Goal: Information Seeking & Learning: Obtain resource

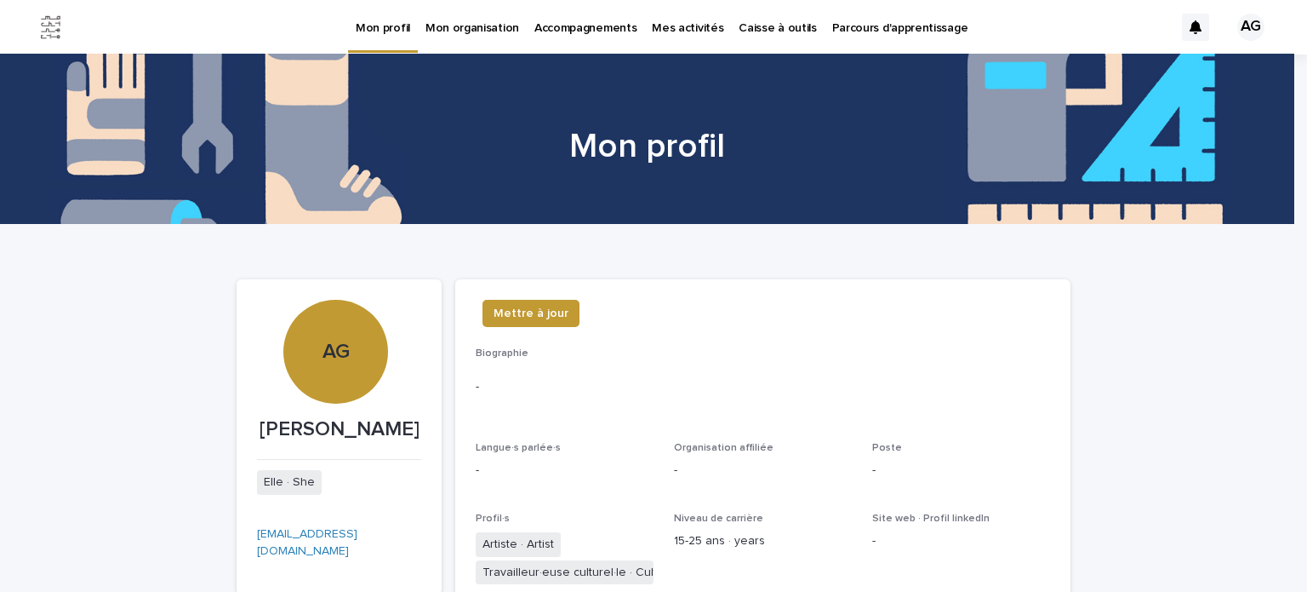
click at [763, 23] on p "Caisse à outils" at bounding box center [777, 18] width 77 height 36
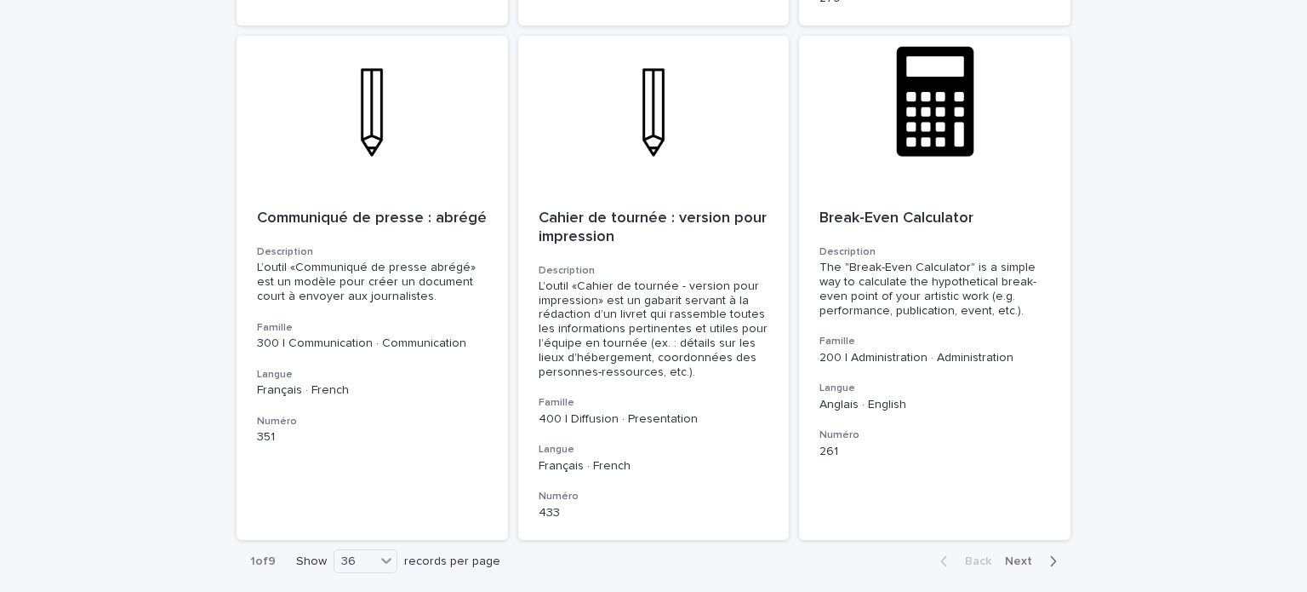
scroll to position [5973, 0]
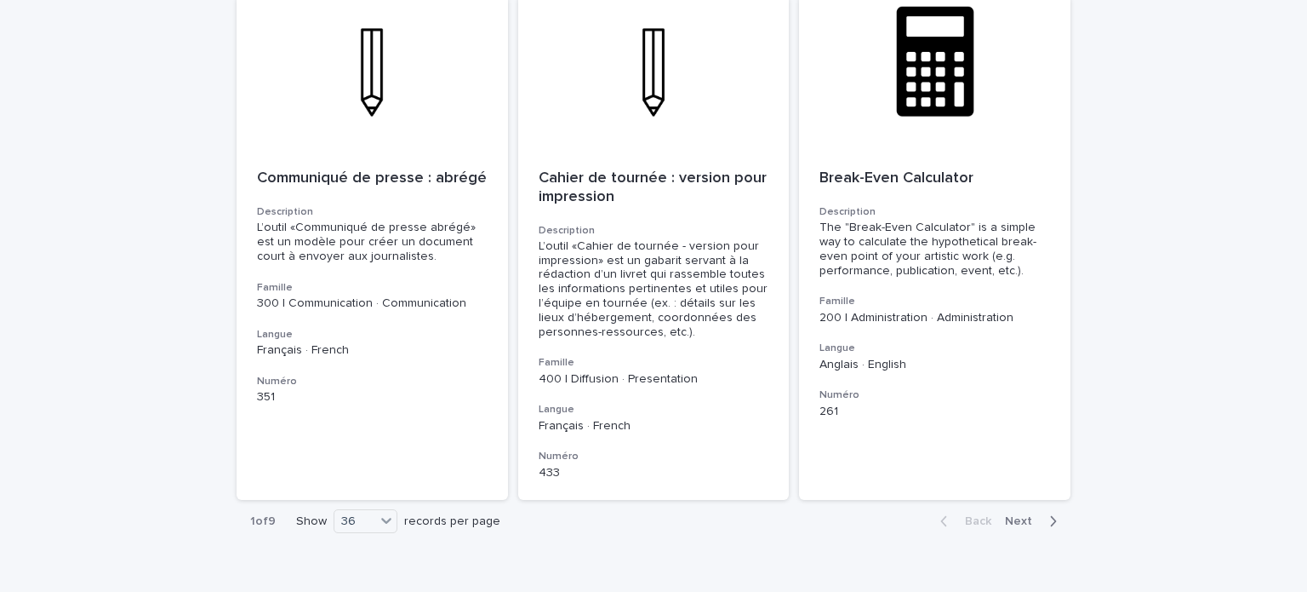
click at [1024, 513] on button "Next" at bounding box center [1034, 520] width 72 height 15
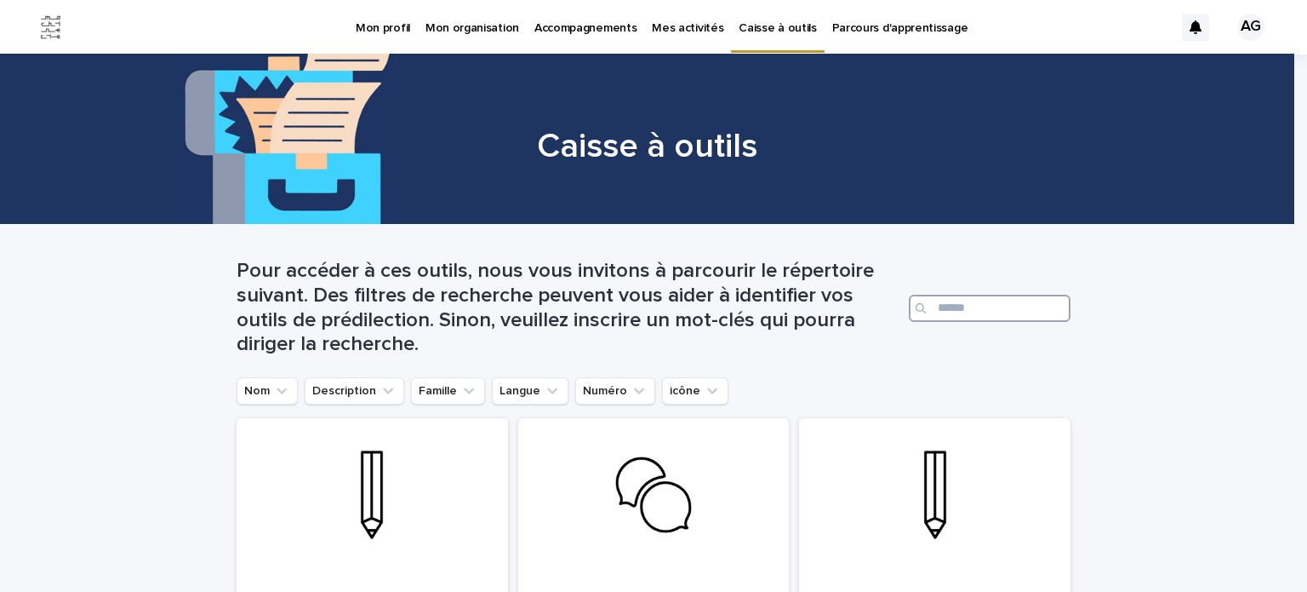
click at [970, 307] on input "Search" at bounding box center [990, 308] width 162 height 27
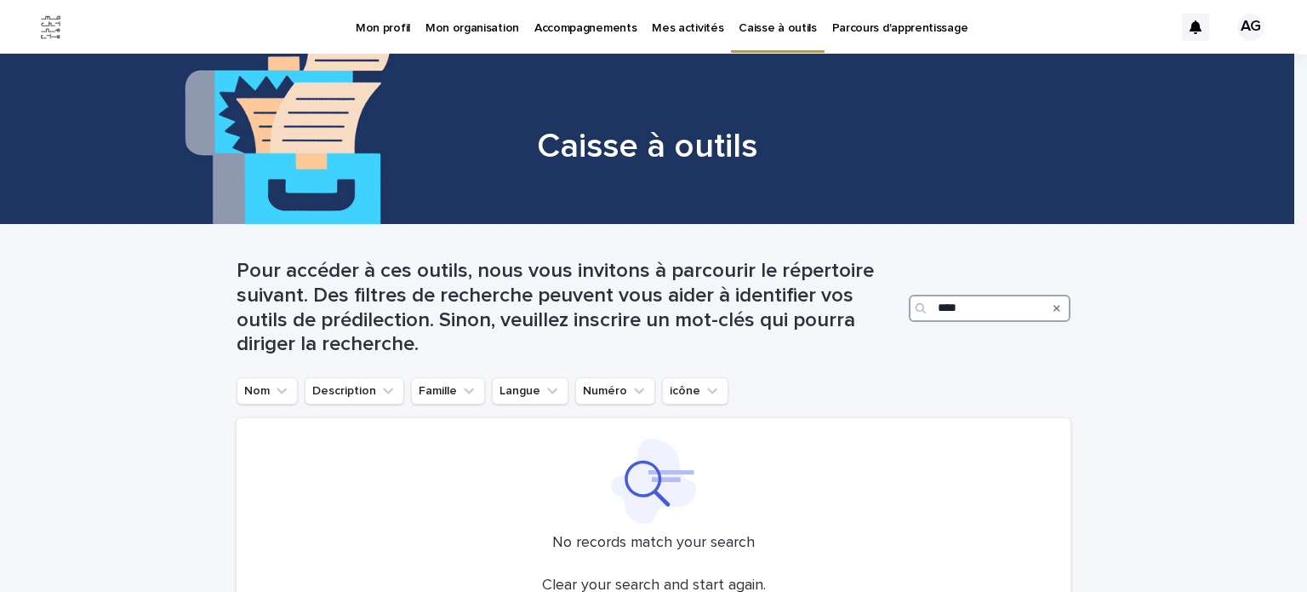
type input "***"
click at [586, 26] on p "Accompagnements" at bounding box center [586, 18] width 102 height 36
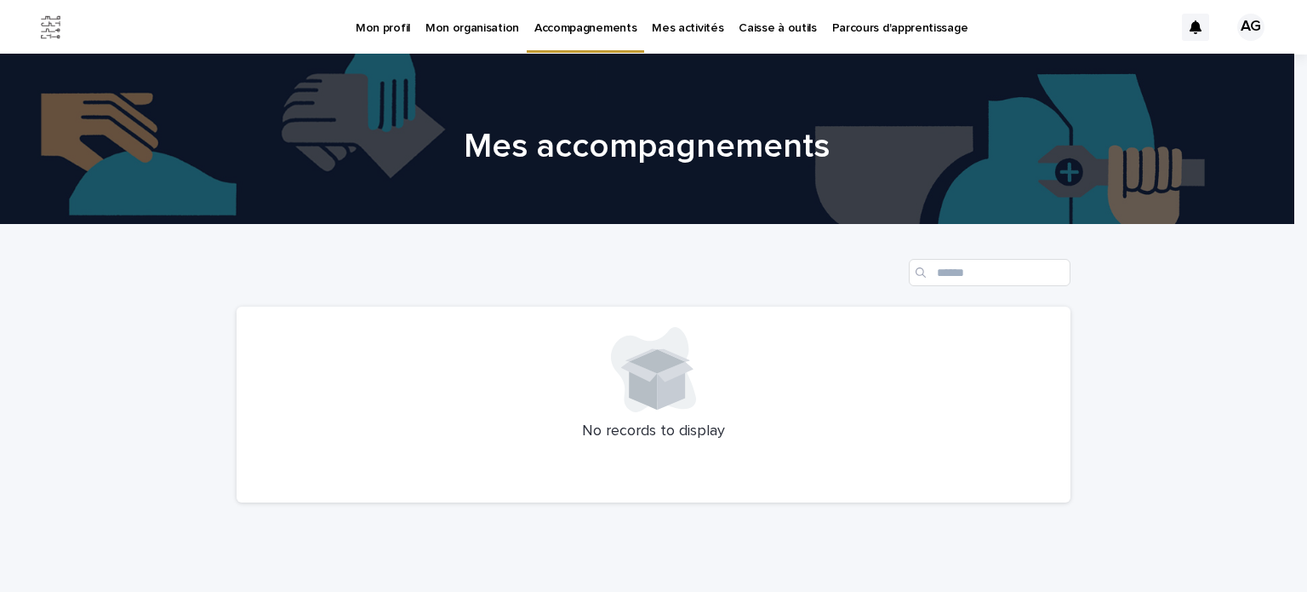
click at [783, 23] on p "Caisse à outils" at bounding box center [777, 18] width 77 height 36
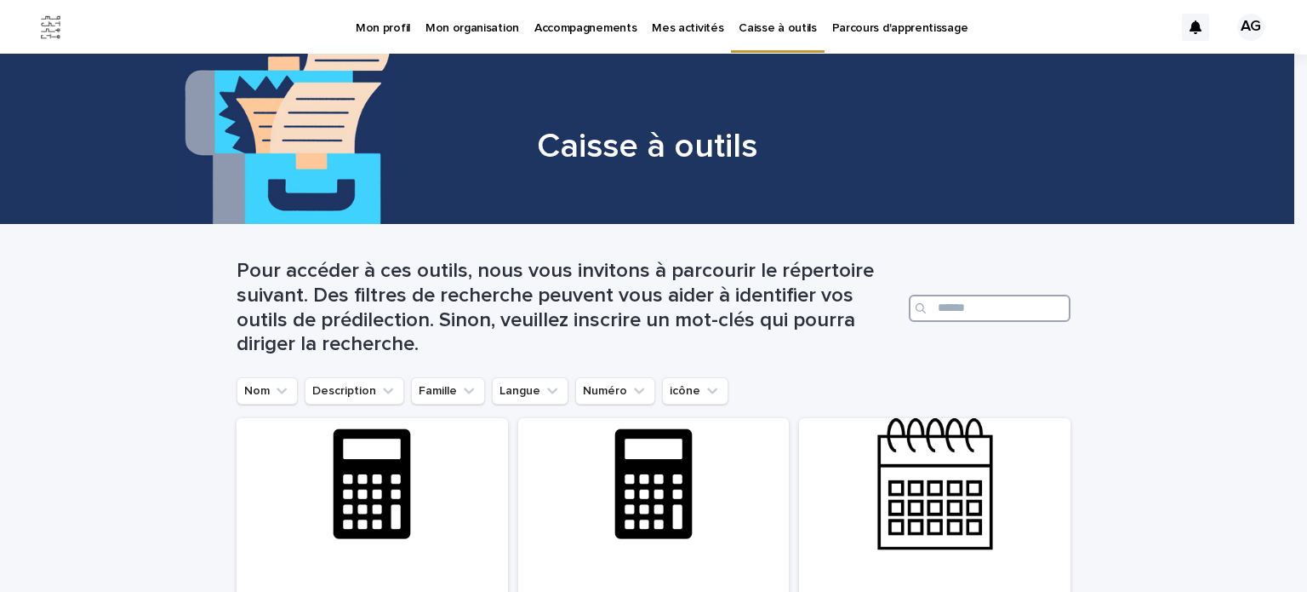
click at [961, 303] on input "Search" at bounding box center [990, 308] width 162 height 27
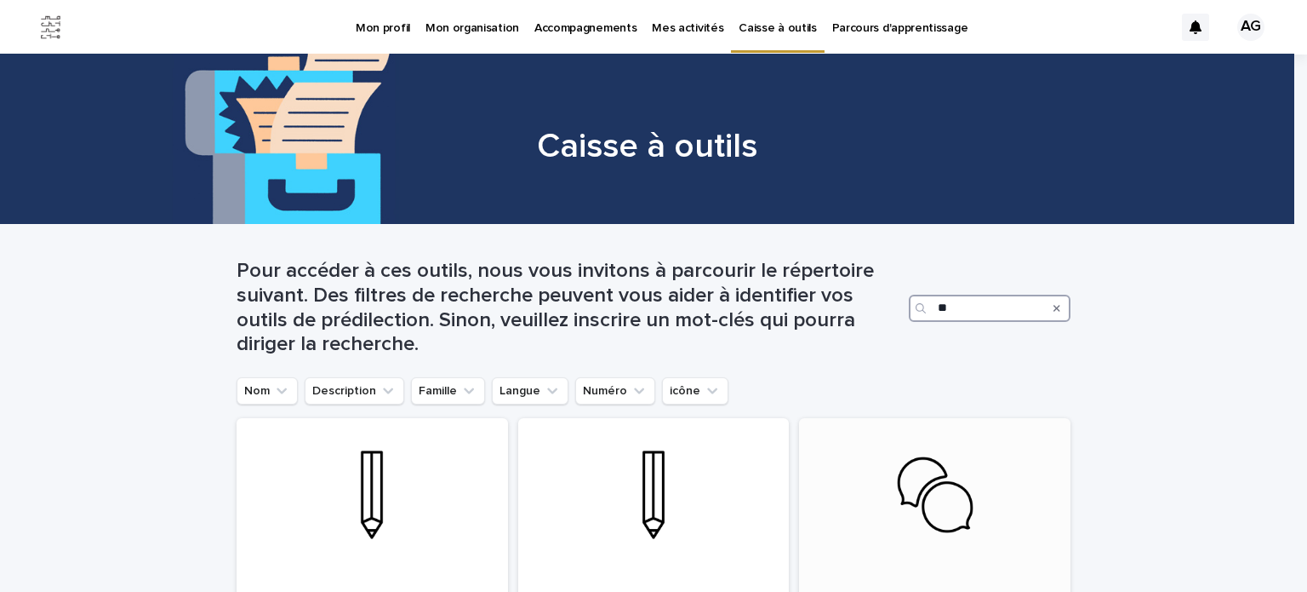
type input "*"
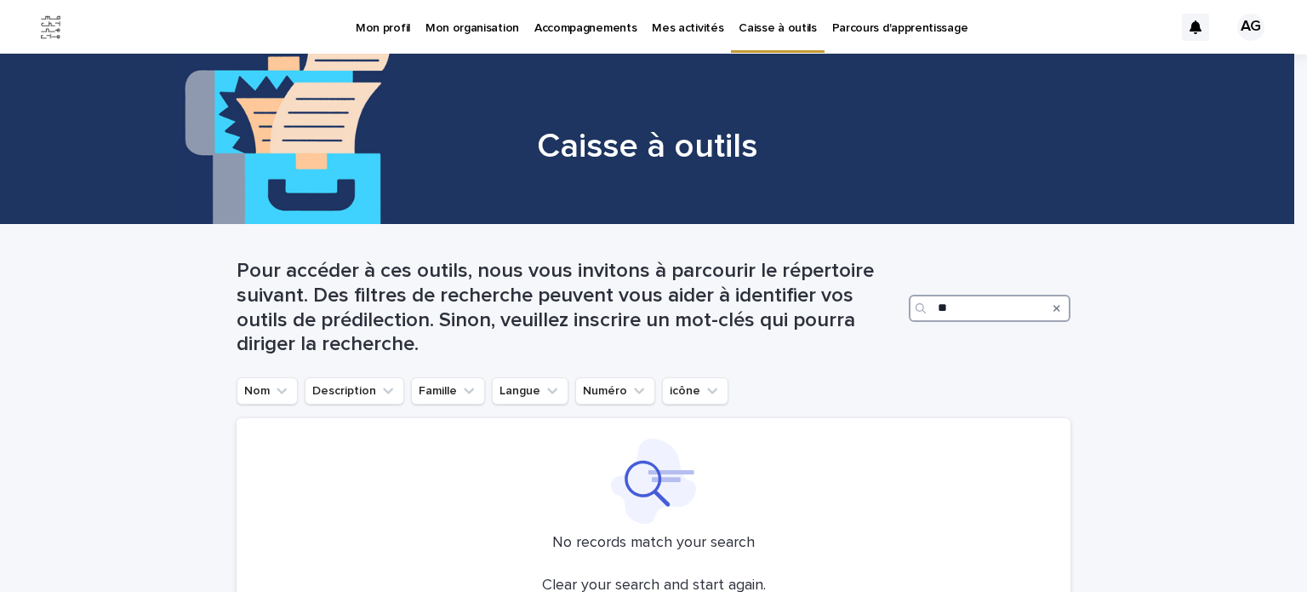
type input "*"
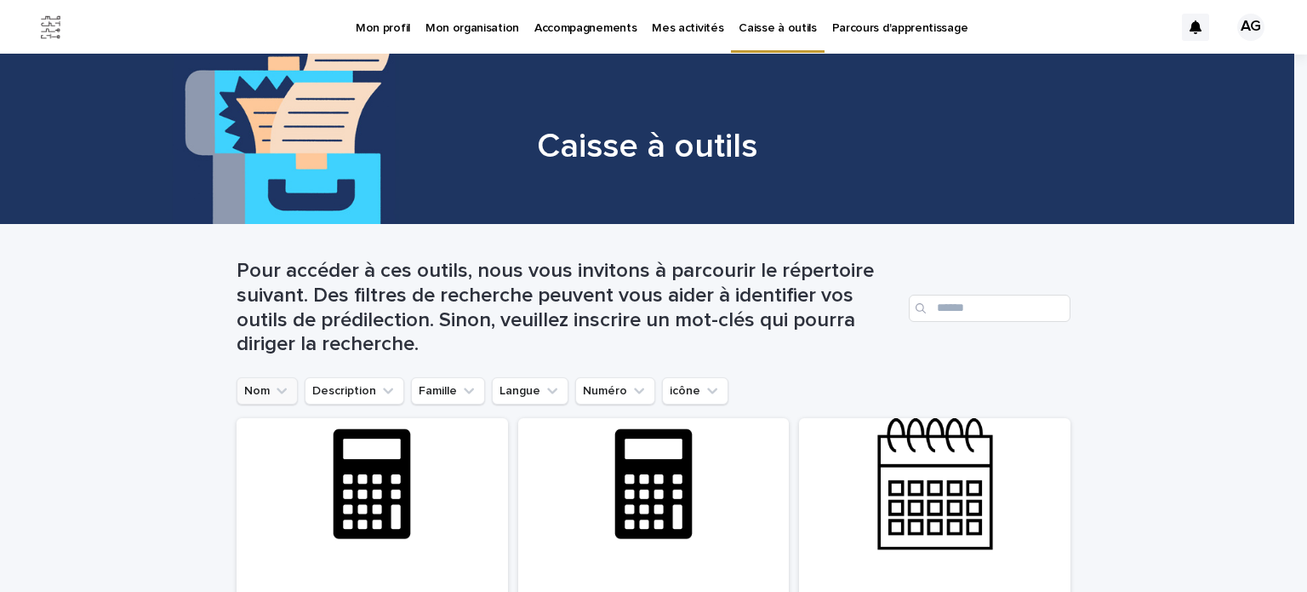
click at [274, 390] on icon "Nom" at bounding box center [281, 390] width 17 height 17
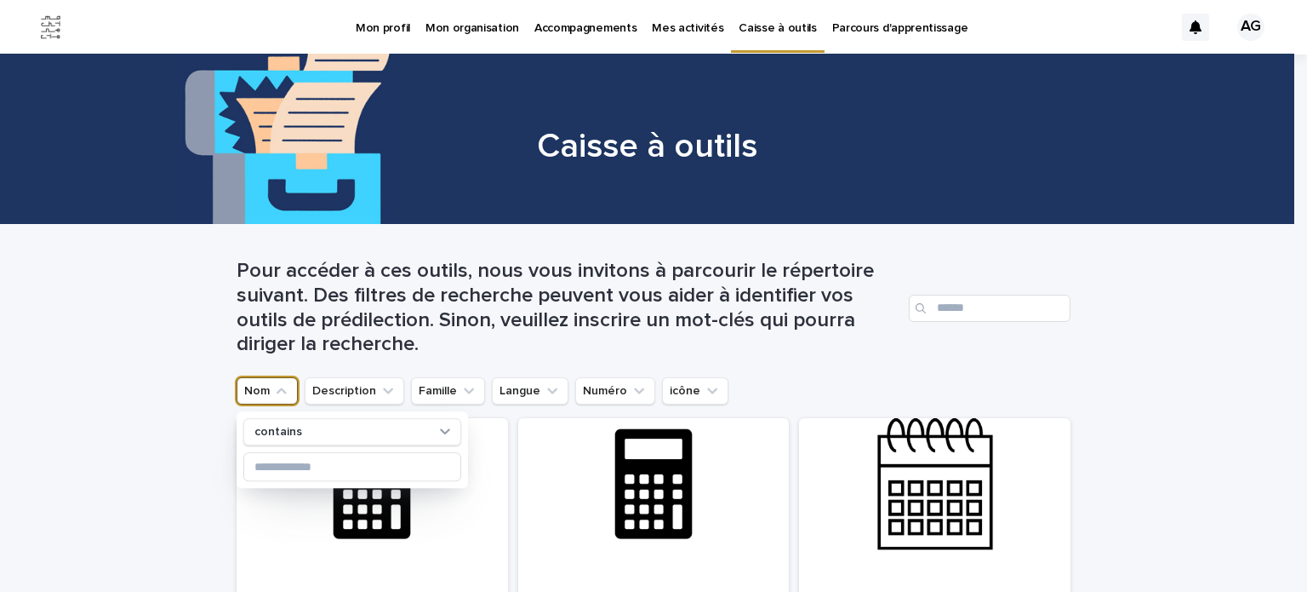
click at [277, 390] on icon "Nom" at bounding box center [282, 391] width 10 height 6
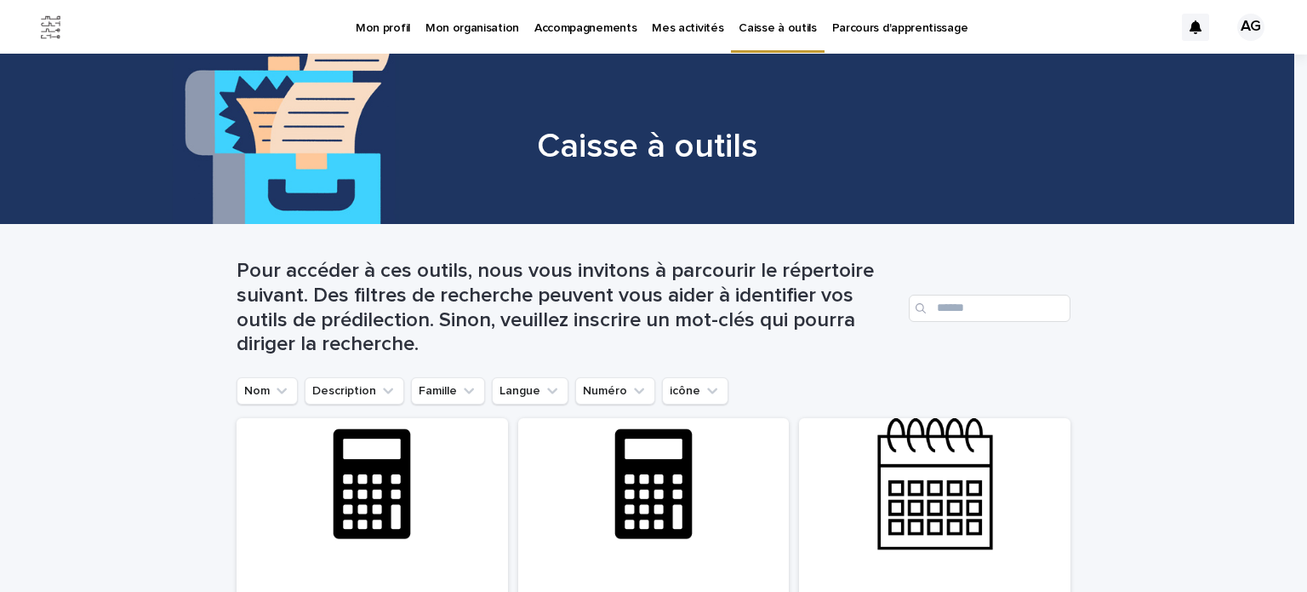
drag, startPoint x: 381, startPoint y: 391, endPoint x: 53, endPoint y: 334, distance: 333.5
click at [935, 299] on input "Search" at bounding box center [990, 308] width 162 height 27
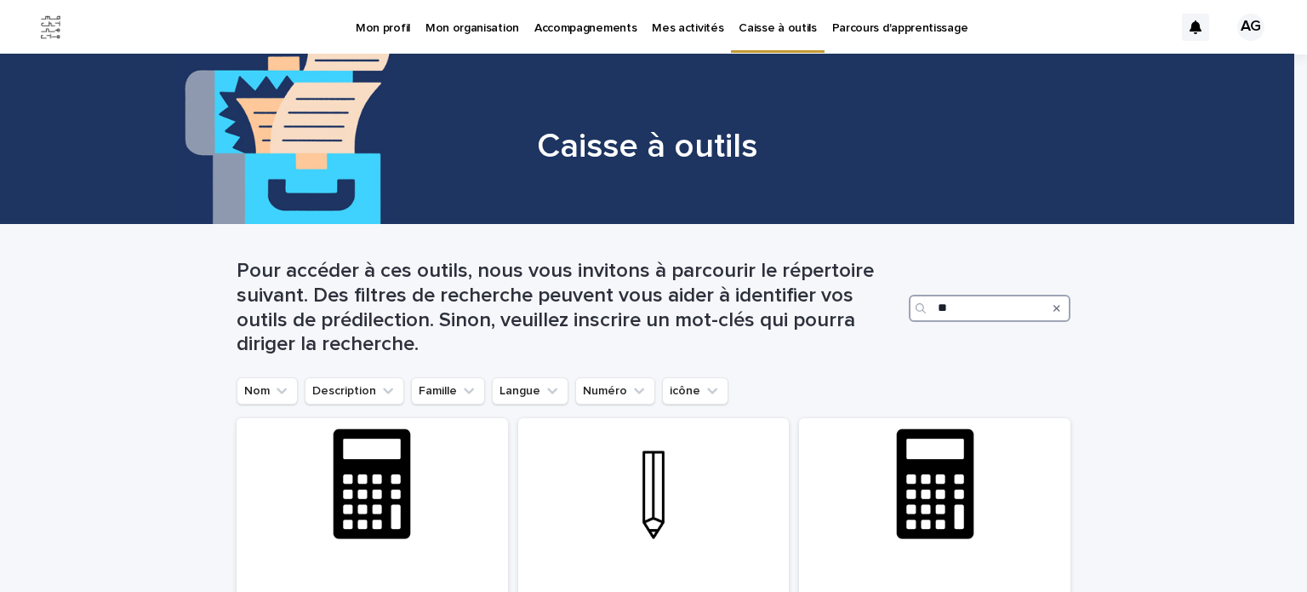
type input "*"
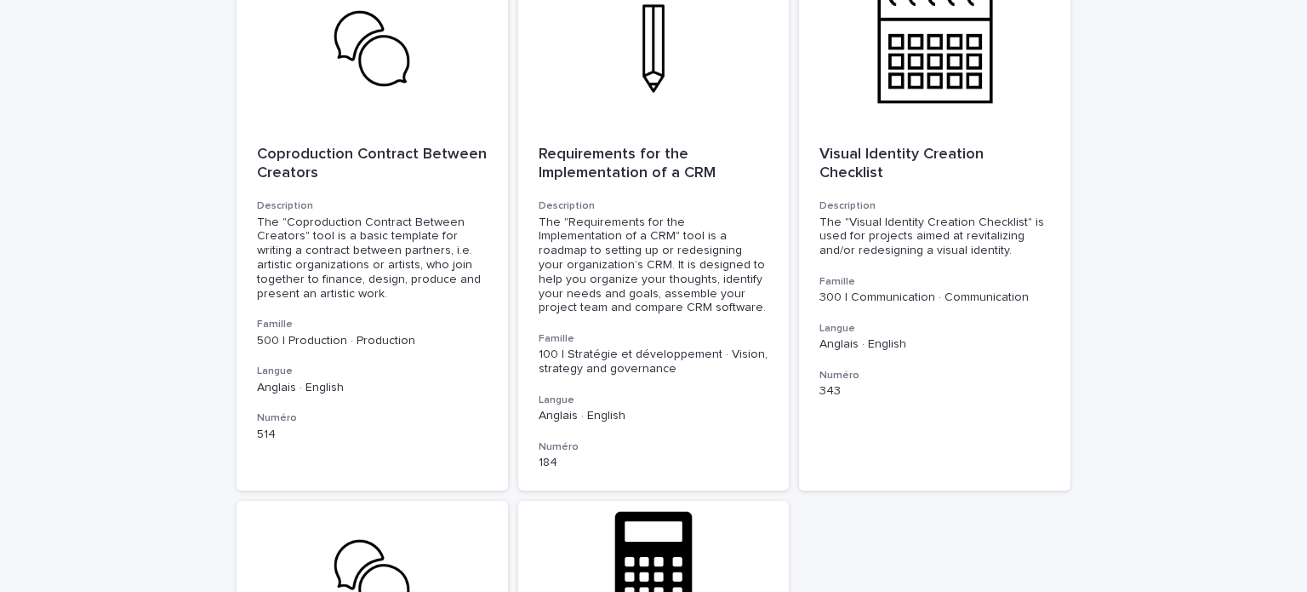
scroll to position [447, 0]
type input "******"
click at [911, 67] on div at bounding box center [935, 47] width 272 height 153
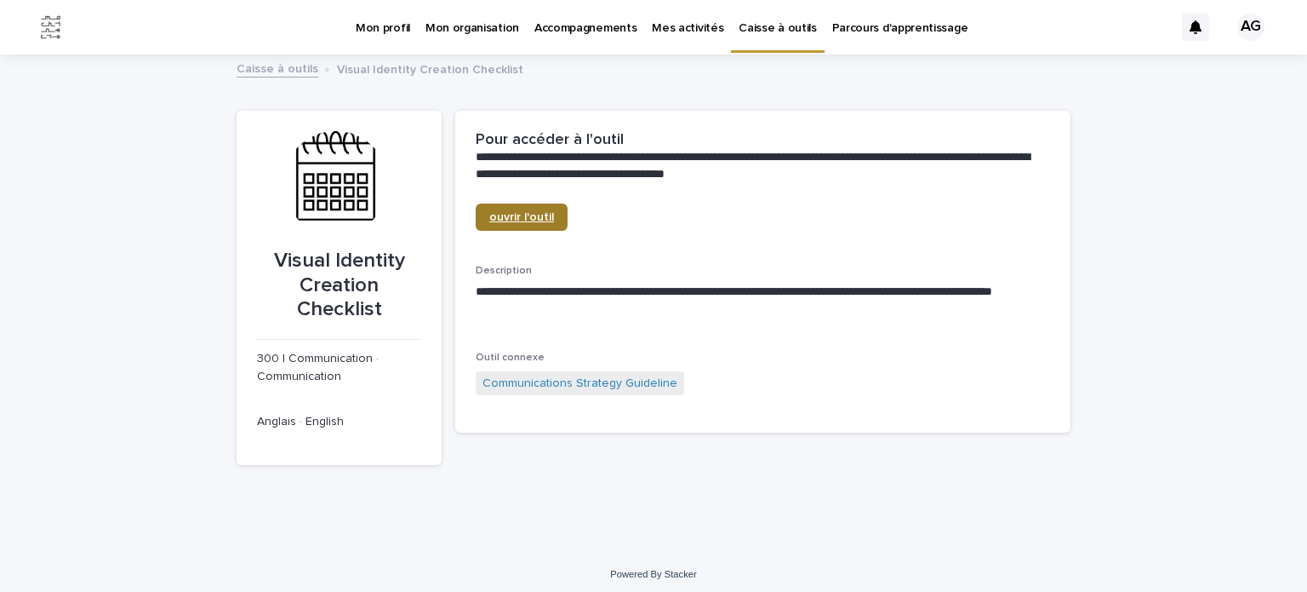
click at [516, 220] on span "ouvrir l'outil" at bounding box center [521, 217] width 65 height 12
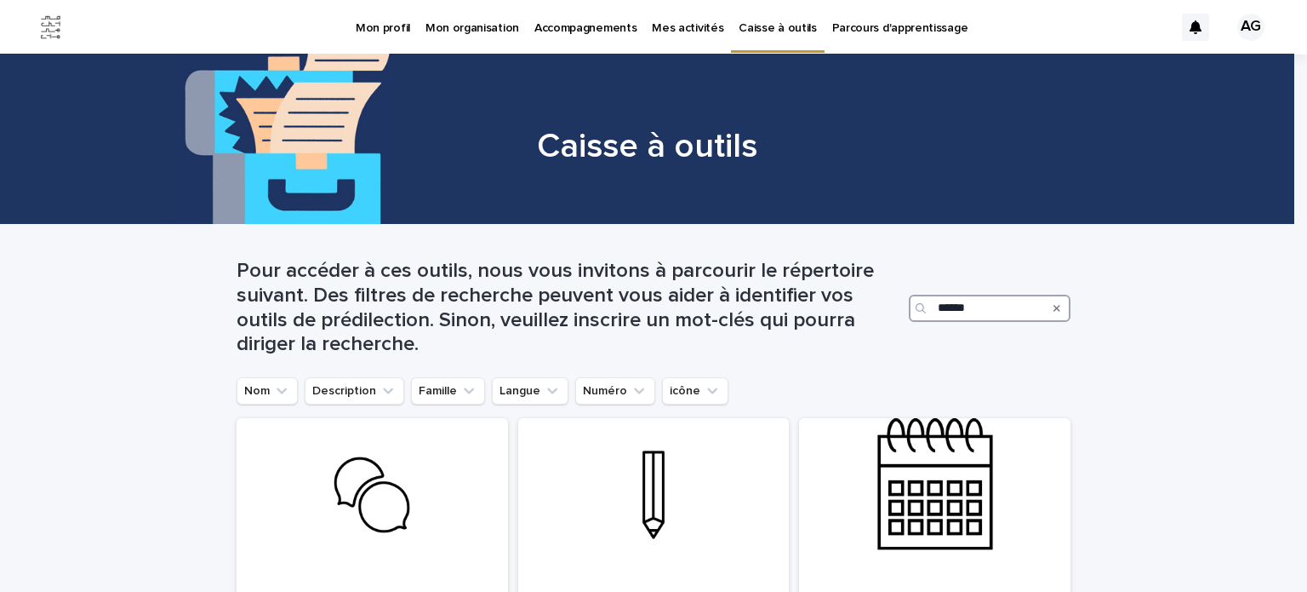
click at [973, 301] on input "******" at bounding box center [990, 308] width 162 height 27
type input "*"
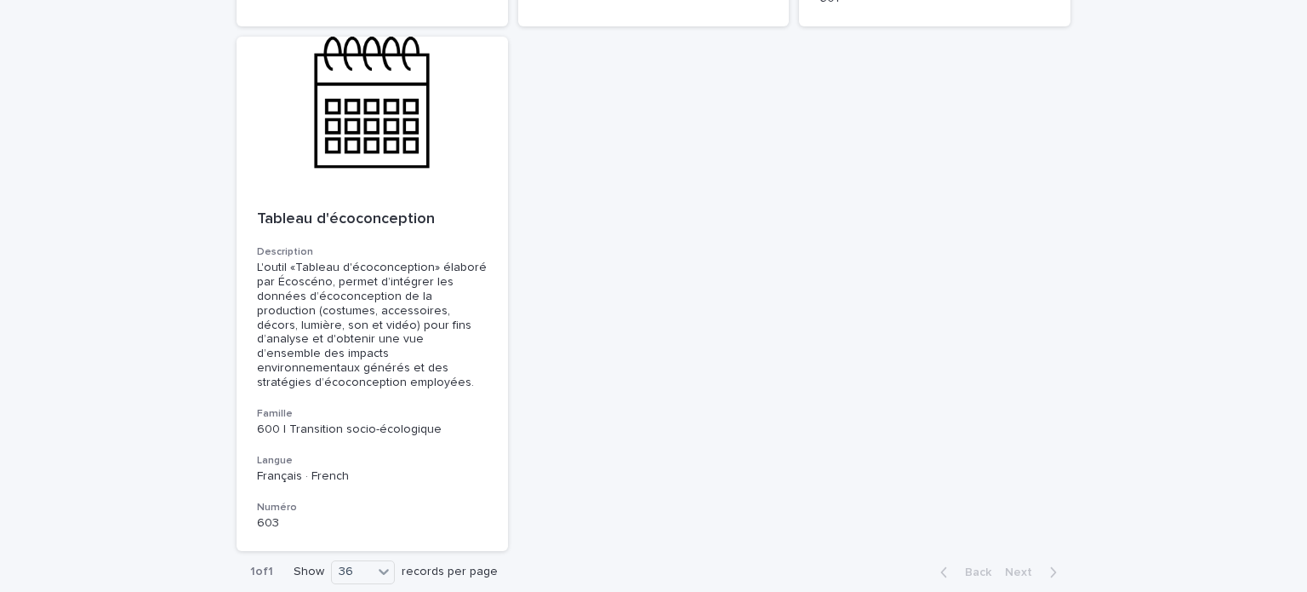
scroll to position [973, 0]
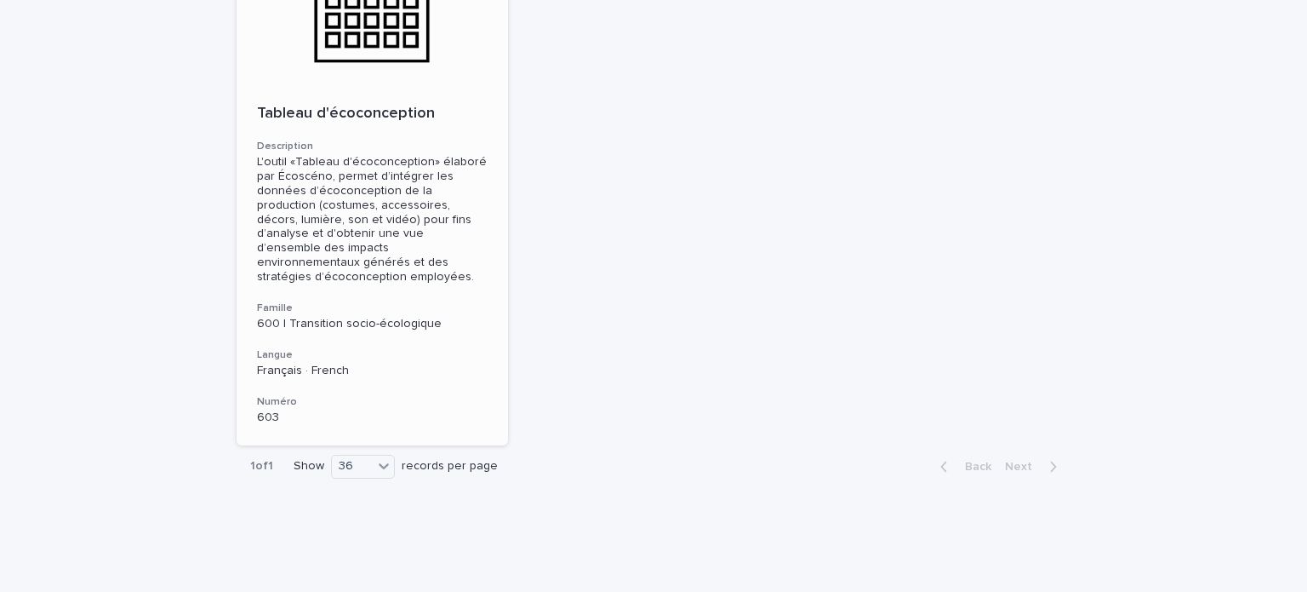
type input "**********"
click at [337, 48] on div at bounding box center [373, 7] width 272 height 153
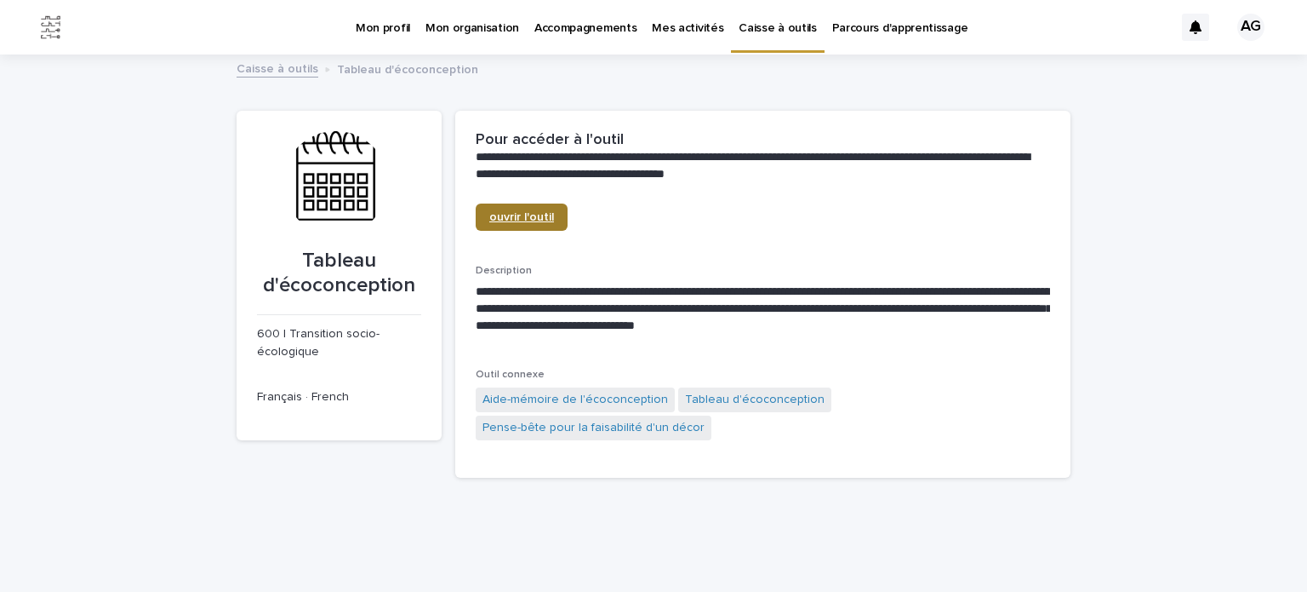
click at [521, 220] on span "ouvrir l'outil" at bounding box center [521, 217] width 65 height 12
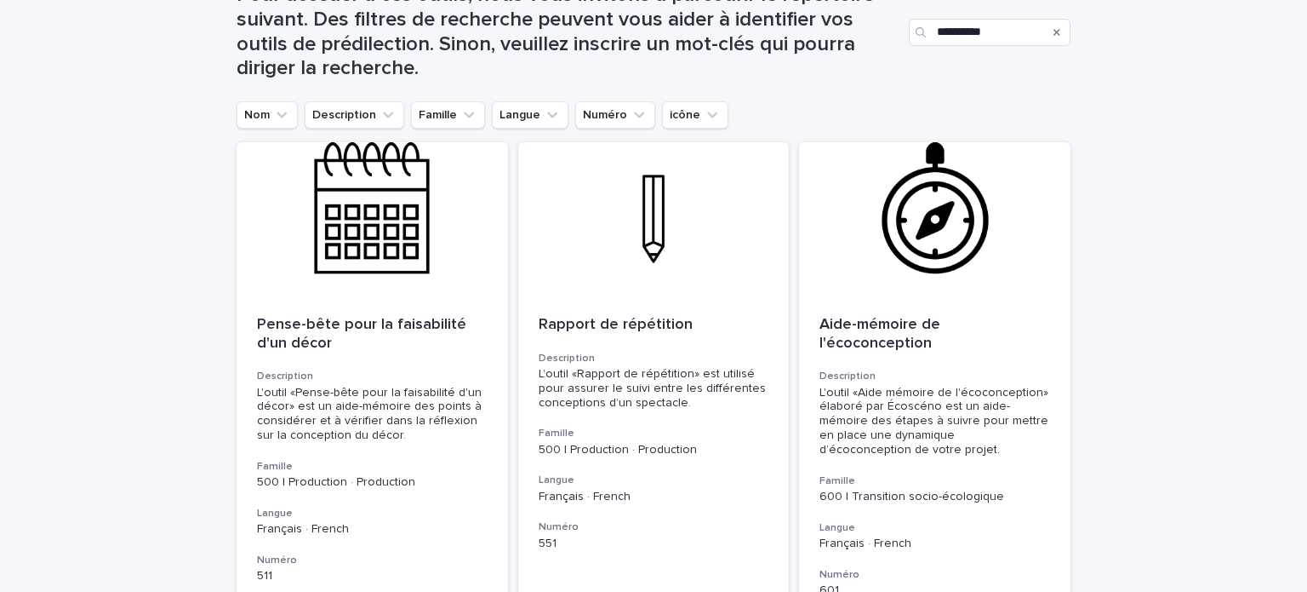
scroll to position [287, 0]
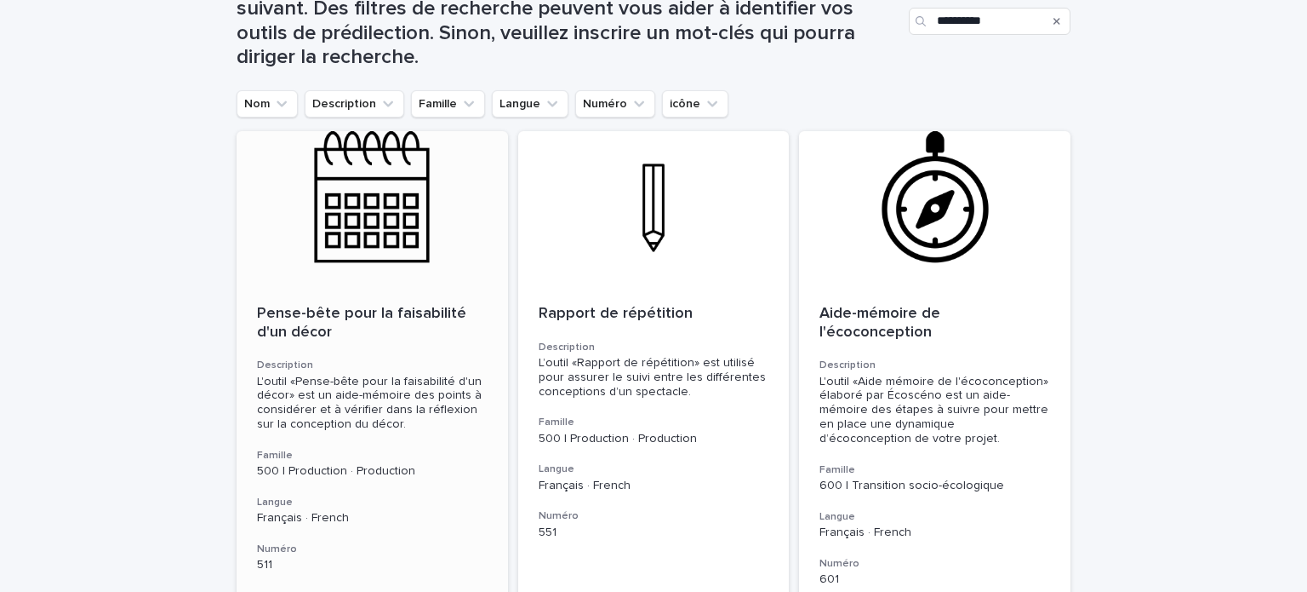
click at [359, 225] on div at bounding box center [373, 207] width 272 height 153
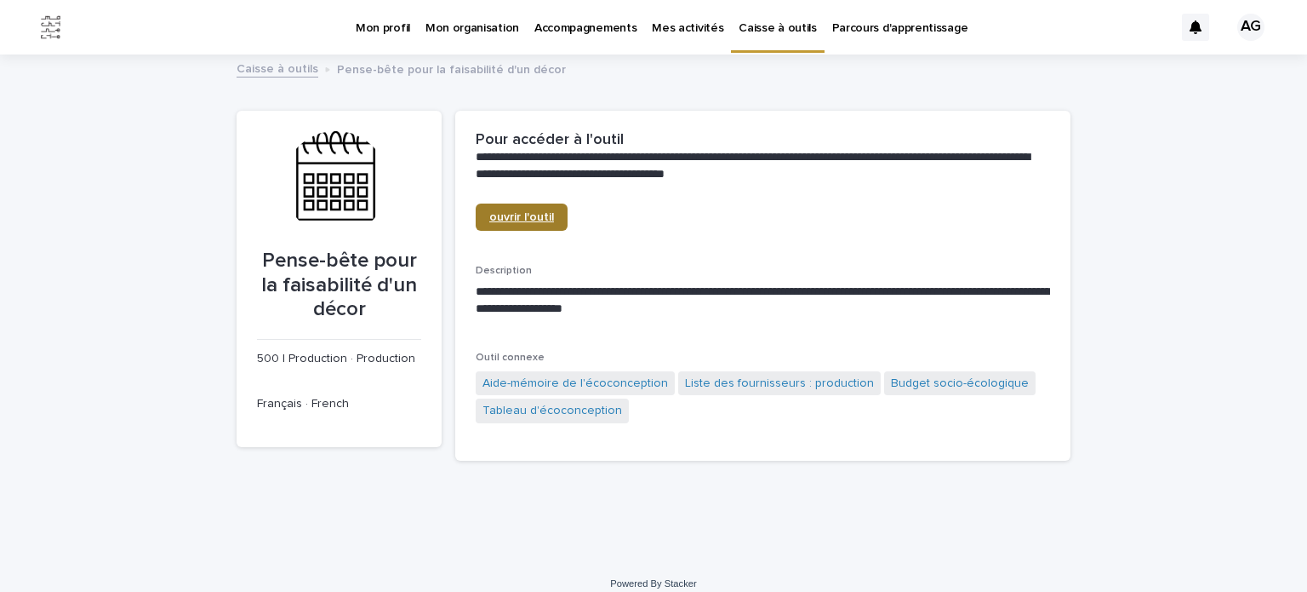
click at [527, 221] on span "ouvrir l'outil" at bounding box center [521, 217] width 65 height 12
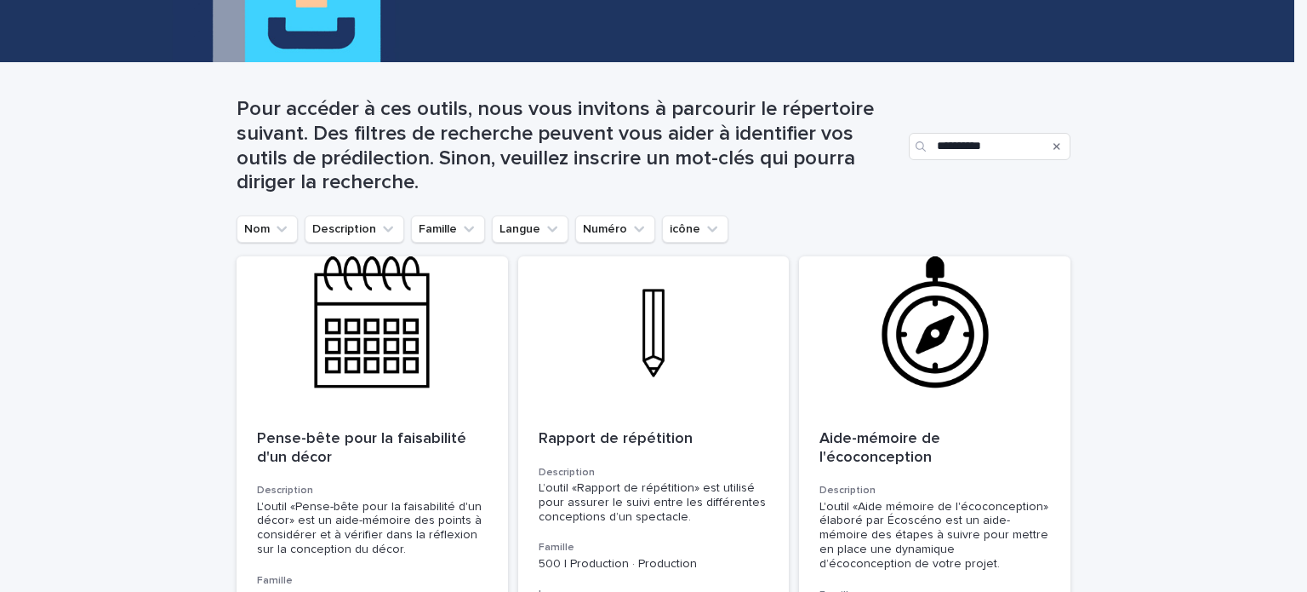
scroll to position [260, 0]
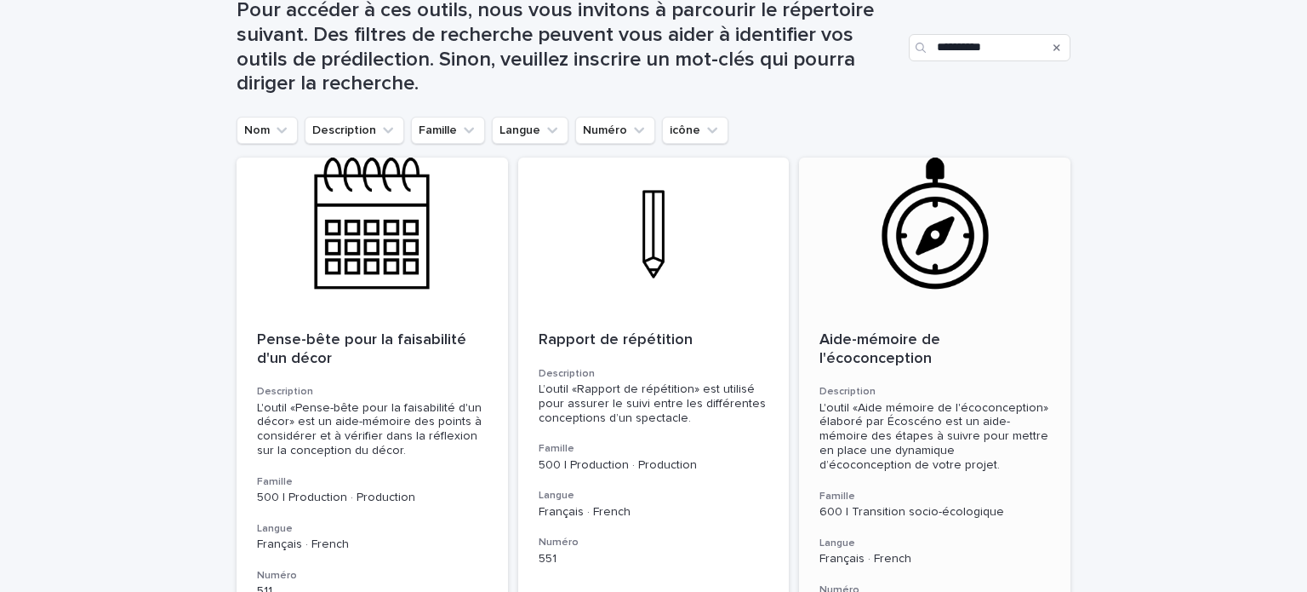
click at [924, 257] on div at bounding box center [935, 233] width 272 height 153
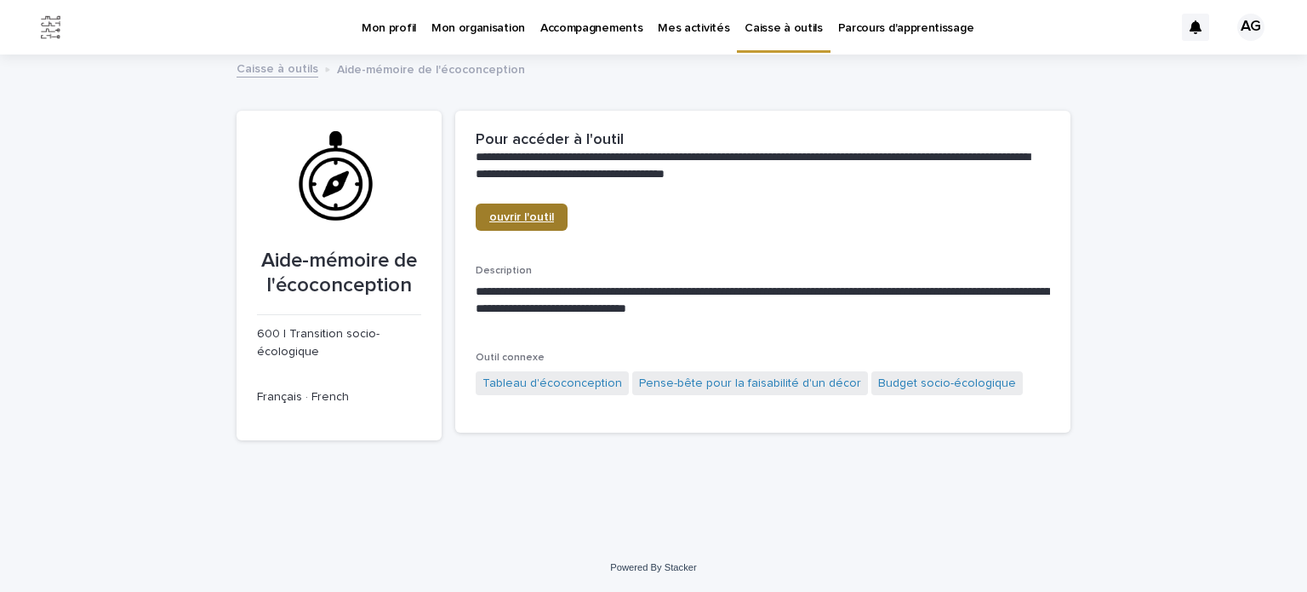
click at [538, 210] on link "ouvrir l'outil" at bounding box center [522, 216] width 92 height 27
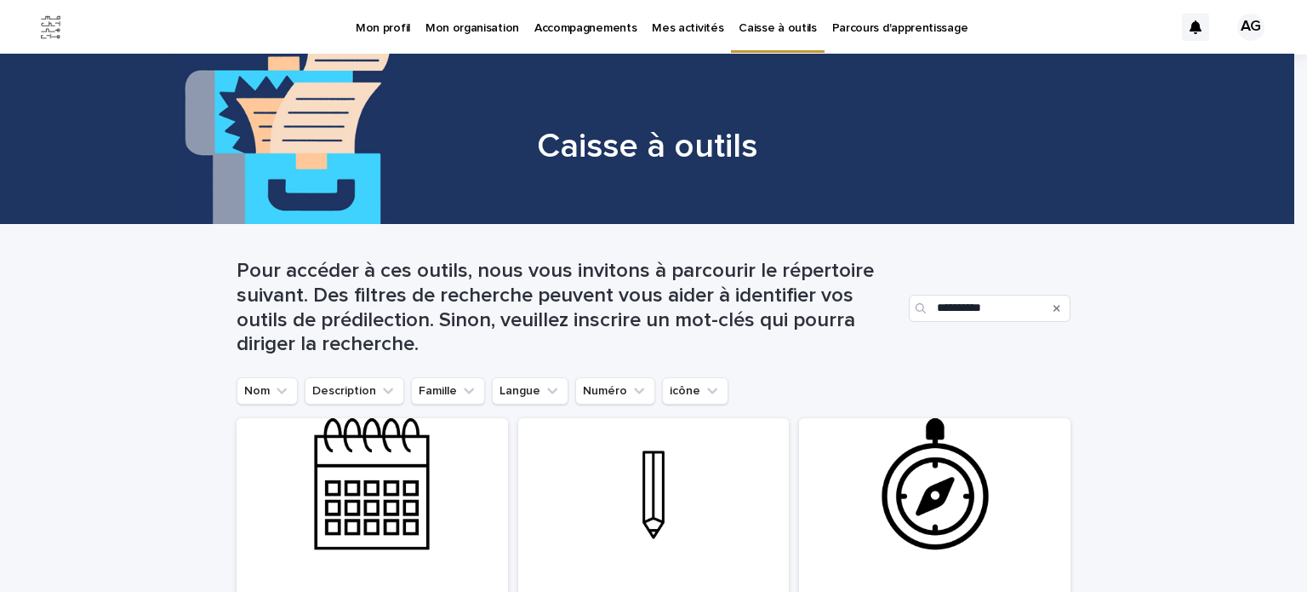
click at [1054, 309] on div "Search" at bounding box center [1057, 308] width 27 height 27
click at [1046, 306] on div "Search" at bounding box center [1057, 308] width 27 height 27
click at [1054, 309] on icon "Search" at bounding box center [1057, 308] width 7 height 10
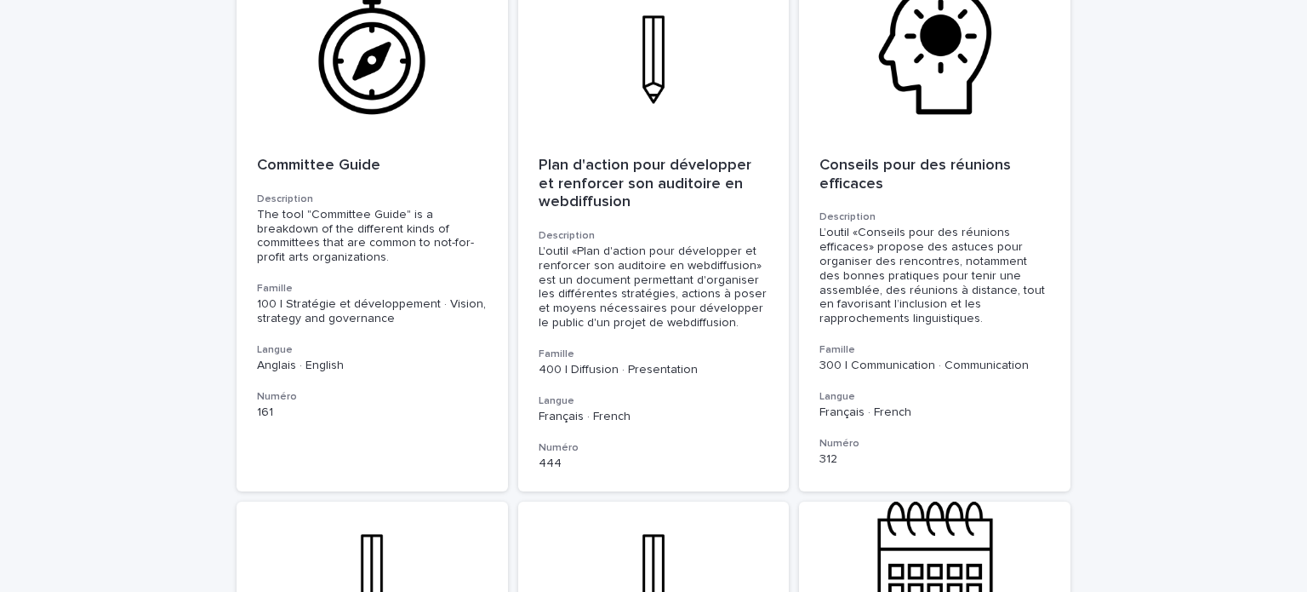
scroll to position [1454, 0]
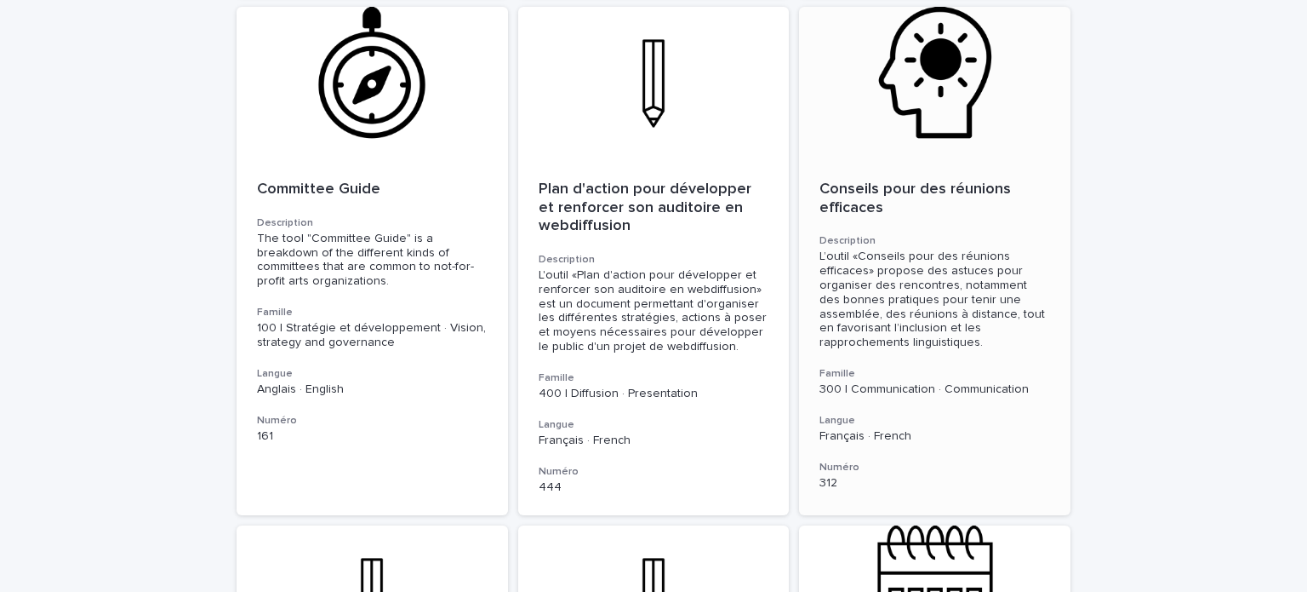
click at [900, 74] on div at bounding box center [935, 83] width 272 height 153
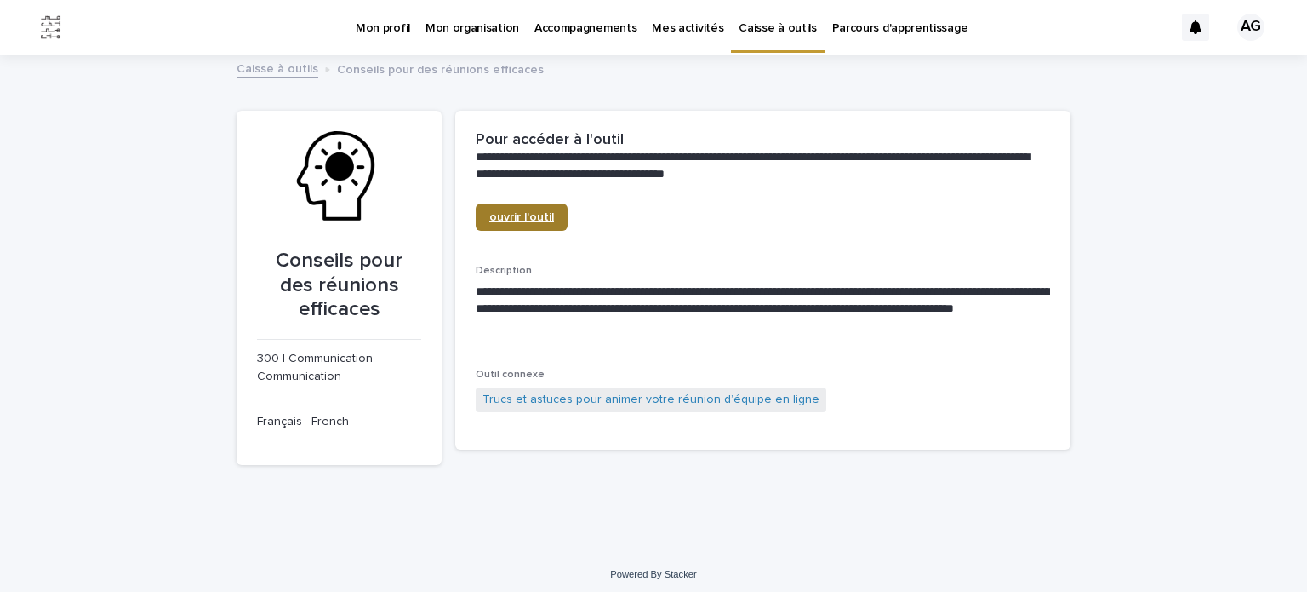
click at [520, 218] on span "ouvrir l'outil" at bounding box center [521, 217] width 65 height 12
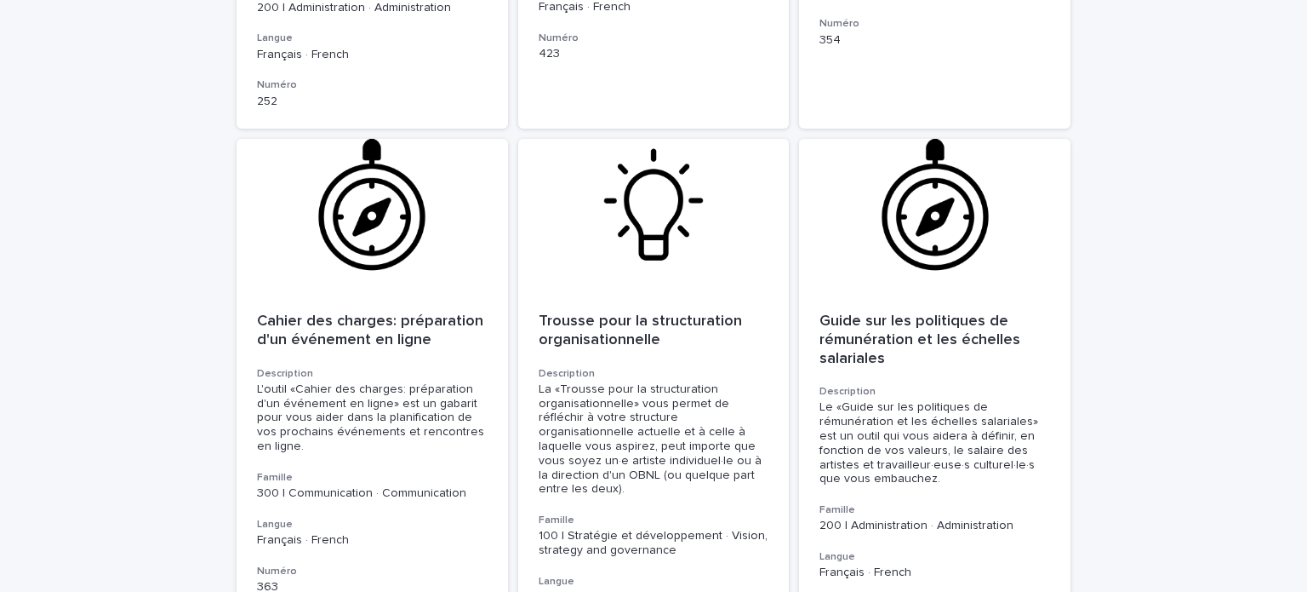
scroll to position [859, 0]
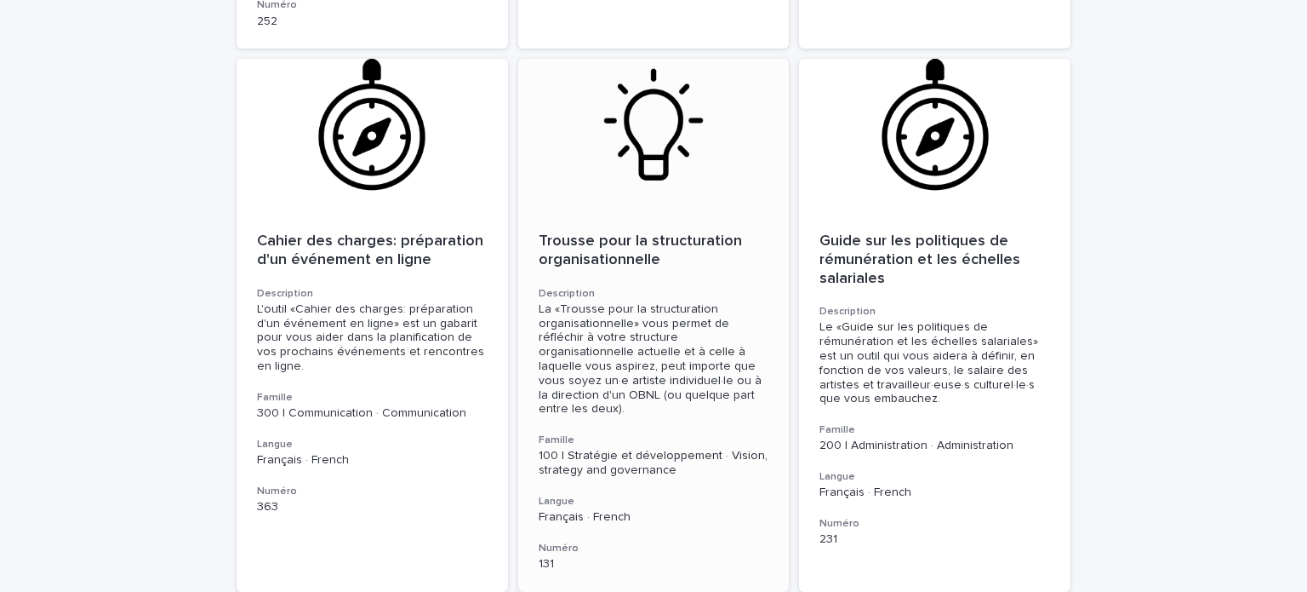
click at [618, 121] on div at bounding box center [654, 135] width 272 height 153
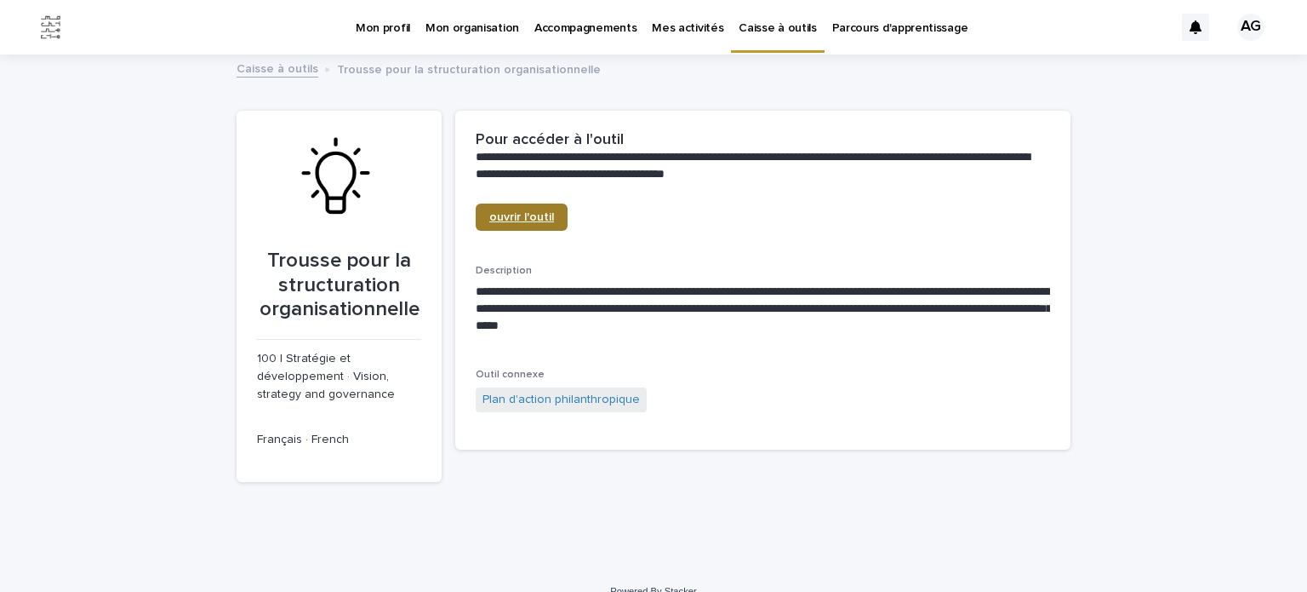
click at [533, 223] on link "ouvrir l'outil" at bounding box center [522, 216] width 92 height 27
click at [519, 396] on link "Plan d'action philanthropique" at bounding box center [561, 400] width 157 height 18
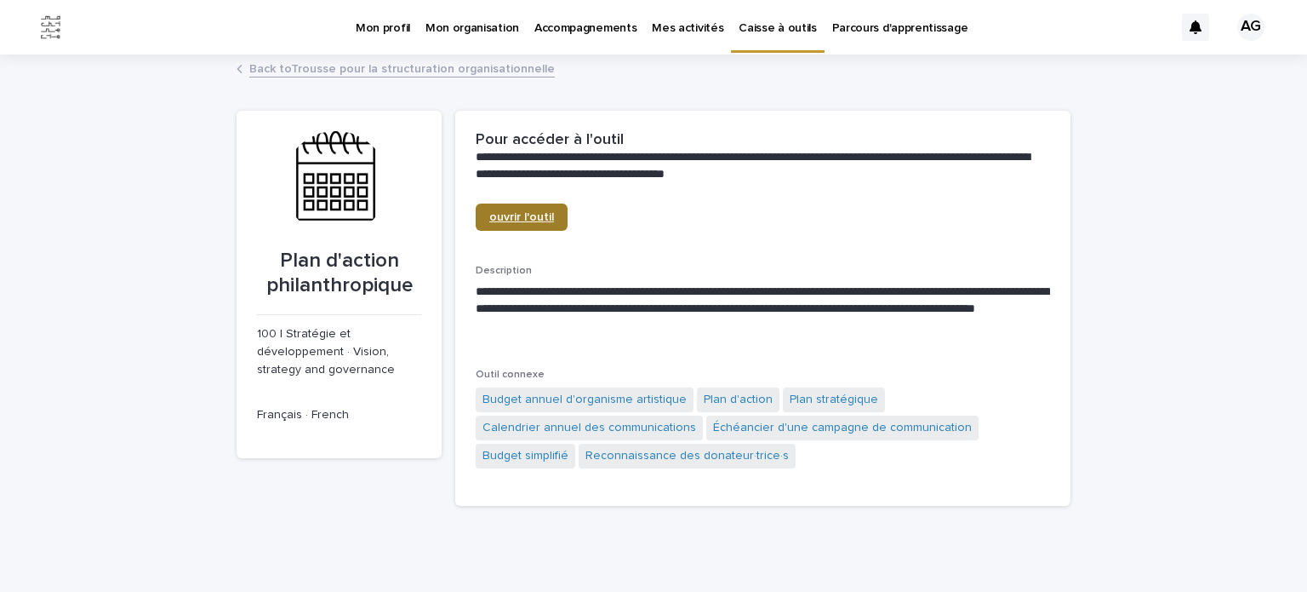
click at [501, 214] on span "ouvrir l'outil" at bounding box center [521, 217] width 65 height 12
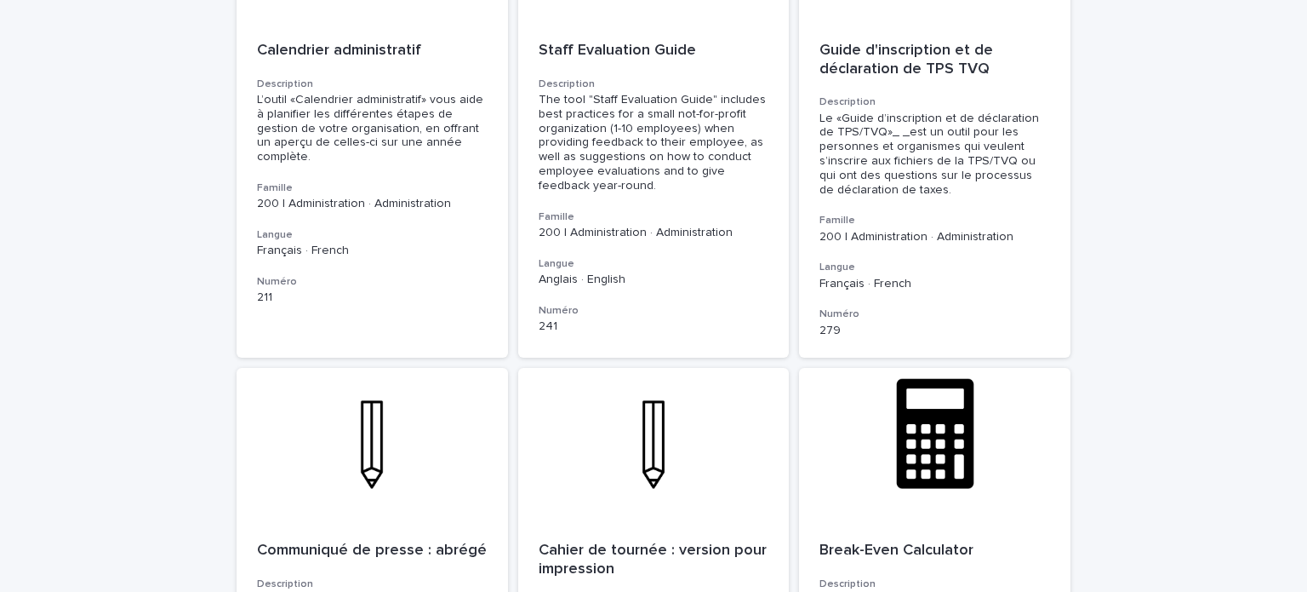
scroll to position [5999, 0]
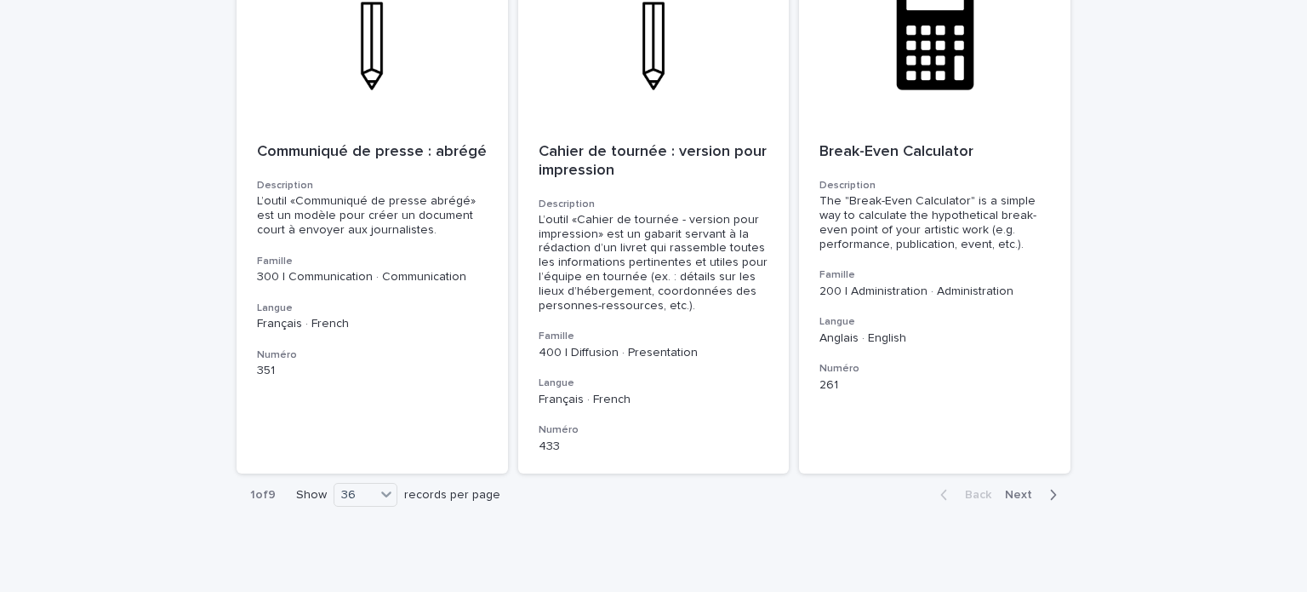
click at [1016, 489] on span "Next" at bounding box center [1023, 495] width 37 height 12
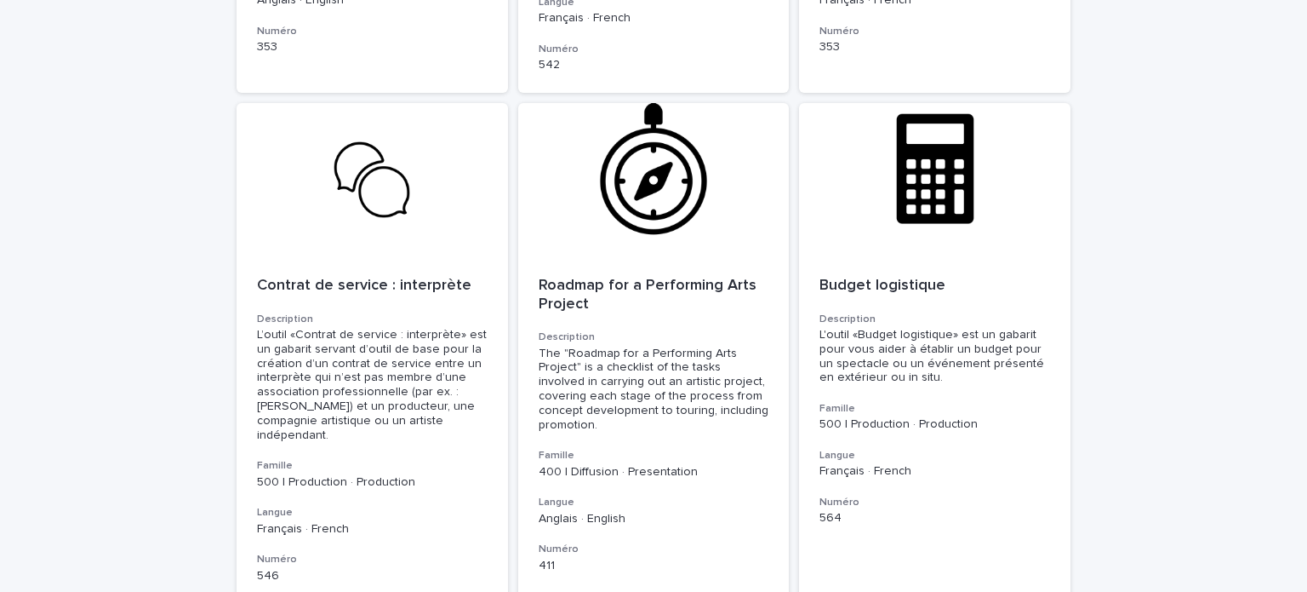
scroll to position [5955, 0]
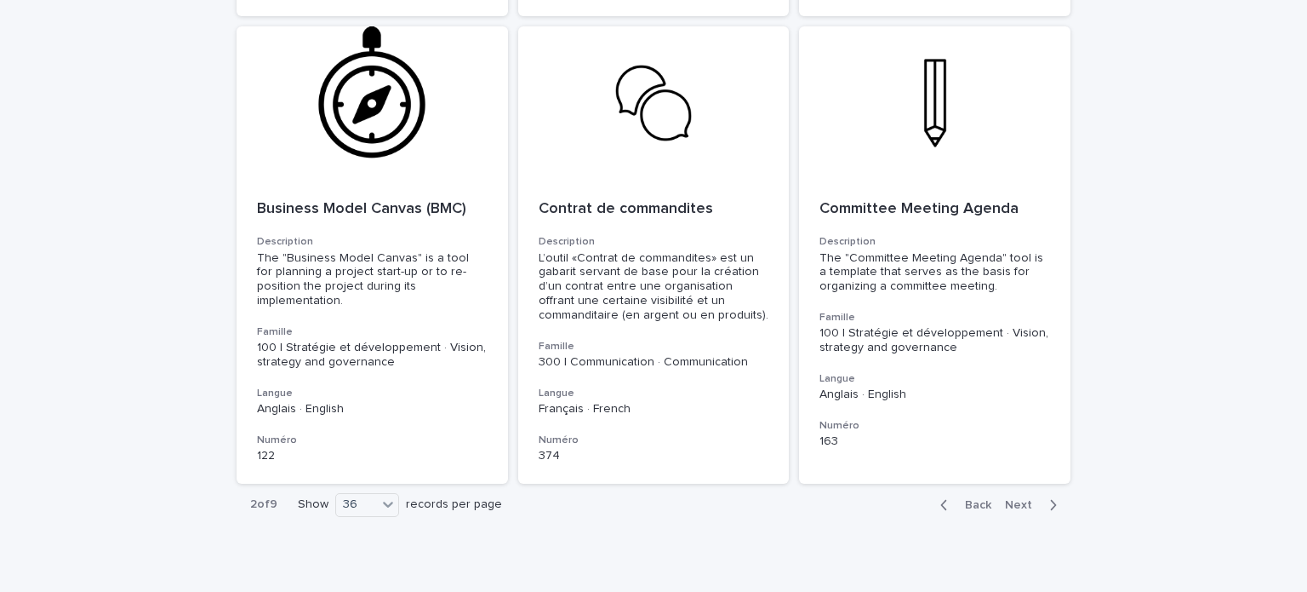
click at [1050, 497] on icon "button" at bounding box center [1054, 504] width 8 height 15
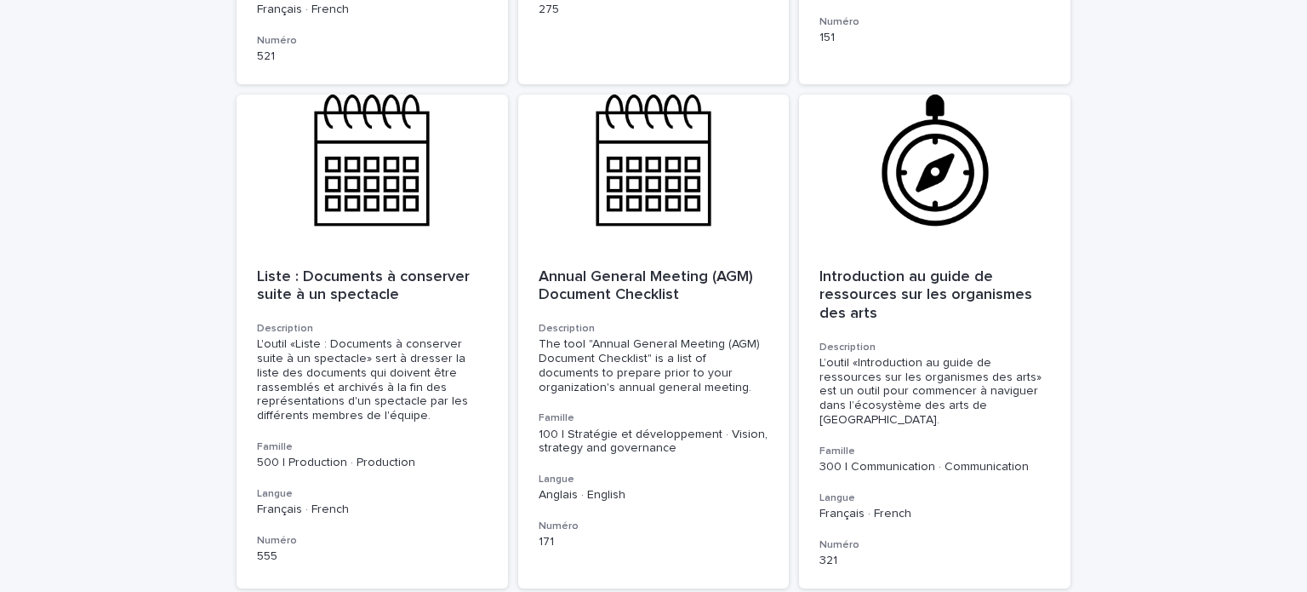
scroll to position [6061, 0]
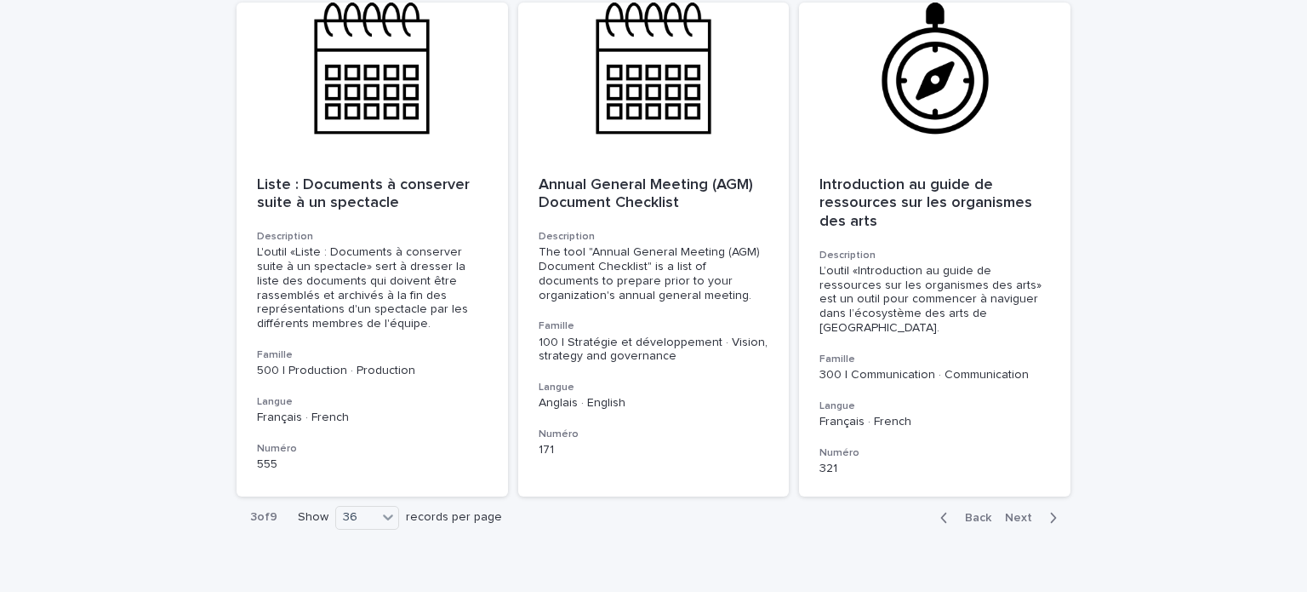
click at [1050, 510] on icon "button" at bounding box center [1054, 517] width 8 height 15
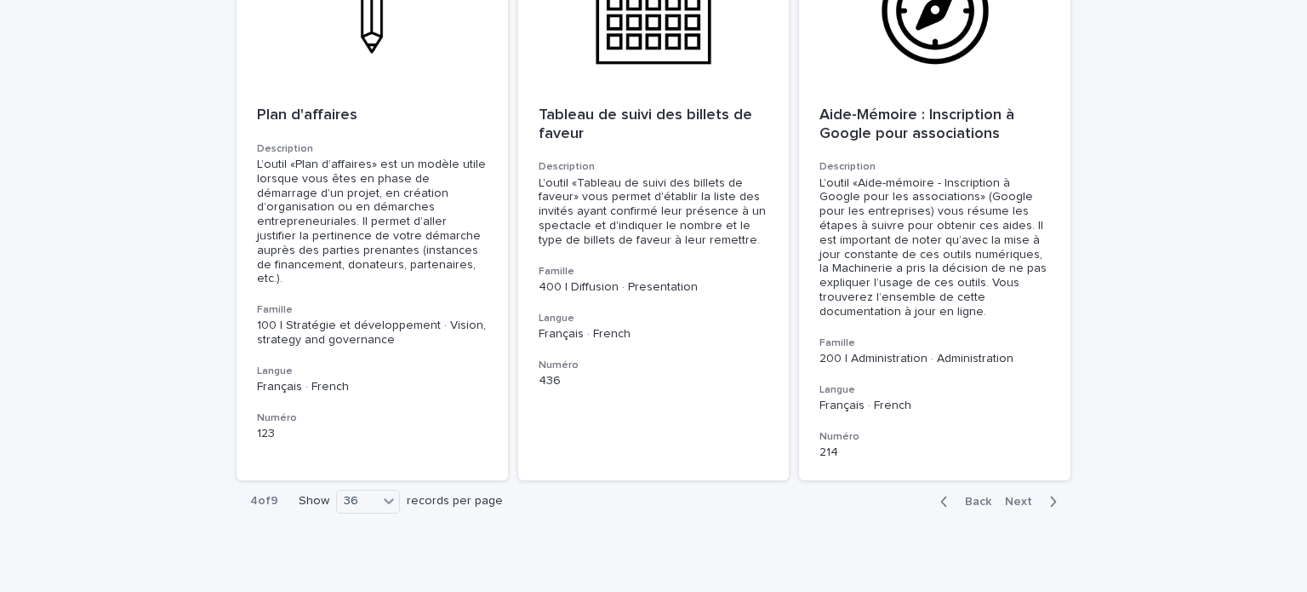
click at [941, 494] on icon "button" at bounding box center [945, 501] width 8 height 15
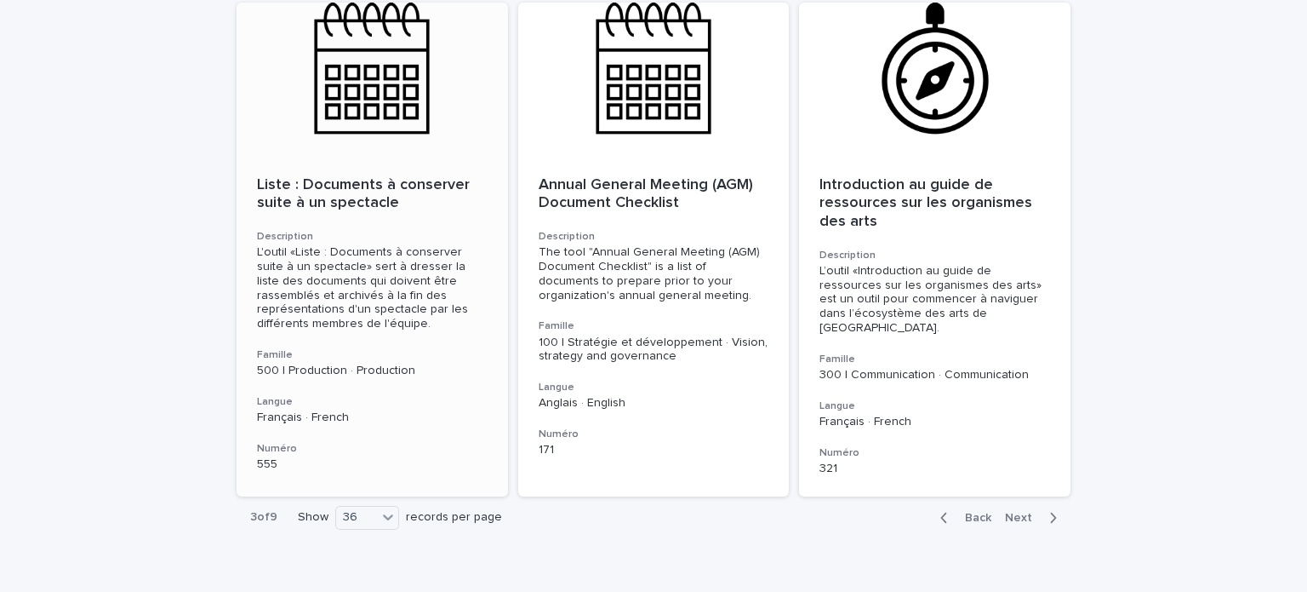
click at [386, 52] on div at bounding box center [373, 79] width 272 height 153
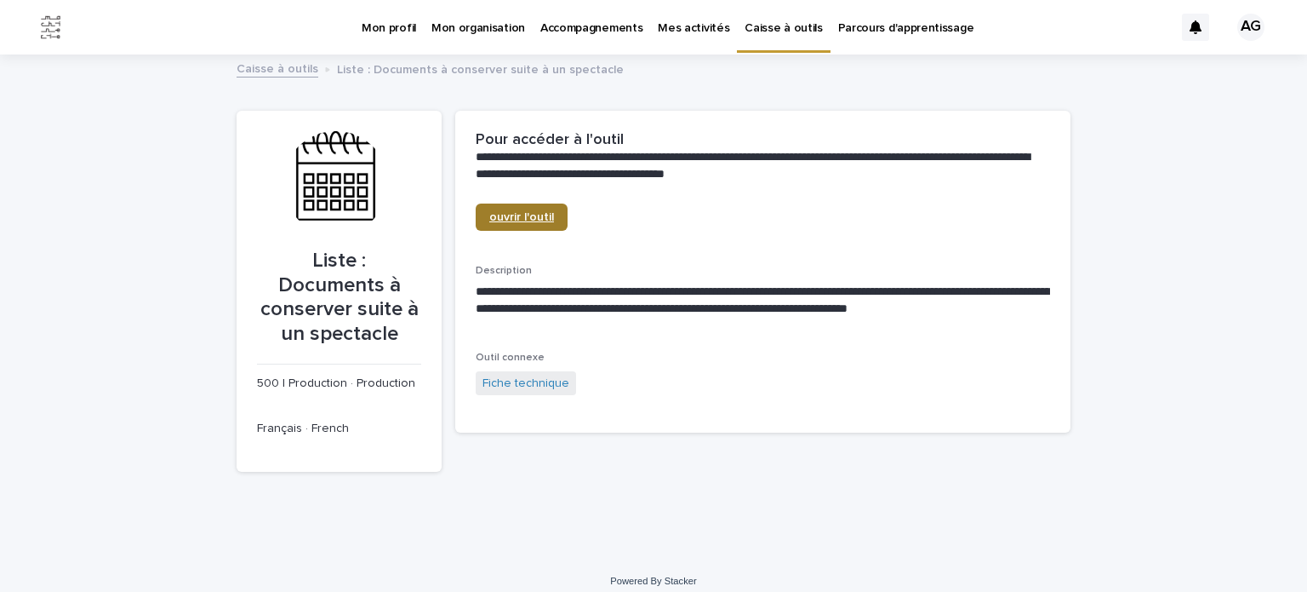
click at [529, 209] on link "ouvrir l'outil" at bounding box center [522, 216] width 92 height 27
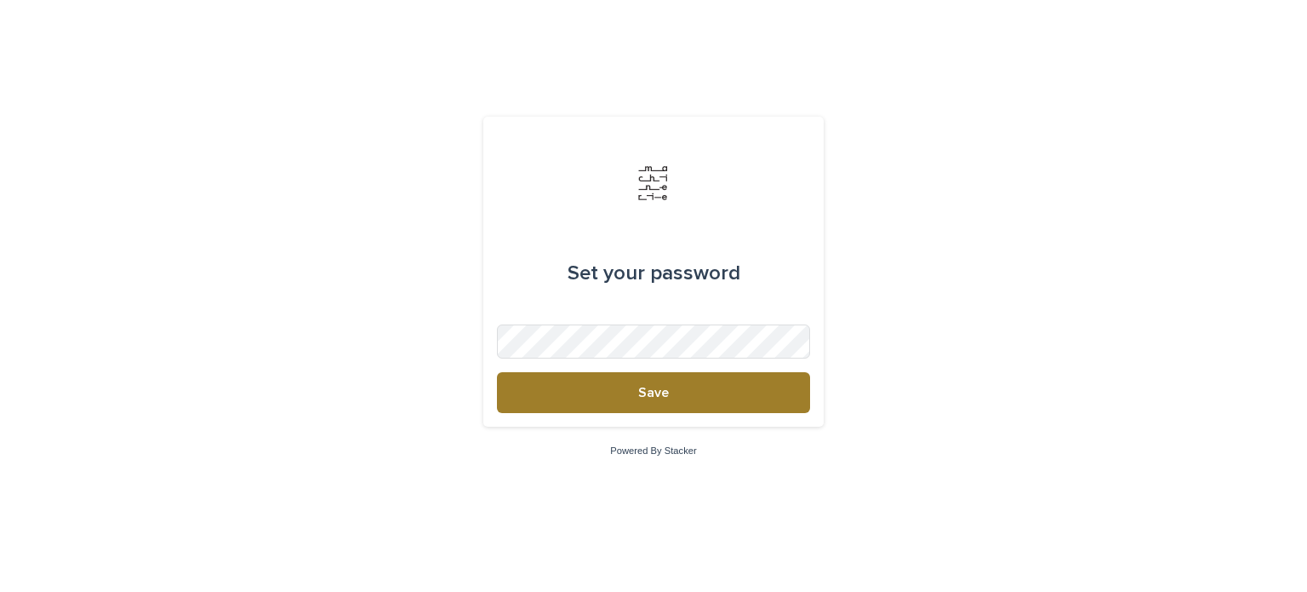
click at [629, 402] on button "Save" at bounding box center [653, 392] width 313 height 41
